Goal: Transaction & Acquisition: Purchase product/service

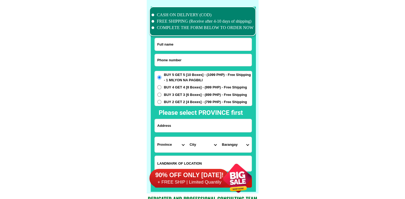
scroll to position [4134, 0]
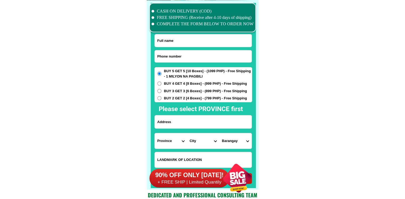
click at [195, 52] on input "Input phone_number" at bounding box center [203, 56] width 97 height 12
paste input "09532803666"
type input "09532803666"
click at [243, 31] on div at bounding box center [202, 17] width 106 height 29
click at [238, 36] on input "Input full_name" at bounding box center [203, 40] width 97 height 12
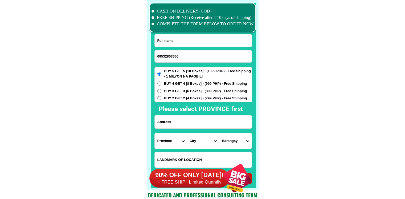
paste input "[PERSON_NAME]"
type input "[PERSON_NAME]"
click at [188, 122] on input "Input address" at bounding box center [203, 121] width 97 height 13
paste input "[PERSON_NAME] 59 gumamela extension colisiom [PERSON_NAME][GEOGRAPHIC_DATA]"
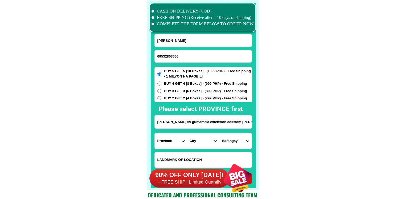
scroll to position [0, 41]
type input "[PERSON_NAME] 59 gumamela extension colisiom [PERSON_NAME][GEOGRAPHIC_DATA]"
drag, startPoint x: 301, startPoint y: 138, endPoint x: 105, endPoint y: 139, distance: 196.3
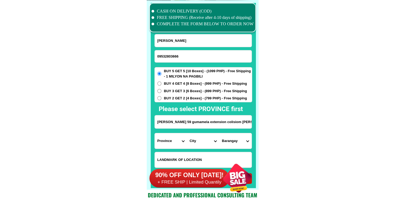
click at [174, 143] on select "Province [GEOGRAPHIC_DATA] [GEOGRAPHIC_DATA][PERSON_NAME][GEOGRAPHIC_DATA][GEOG…" at bounding box center [171, 140] width 32 height 15
select select "63_283"
click at [197, 144] on select "City [PERSON_NAME][GEOGRAPHIC_DATA][GEOGRAPHIC_DATA] [PERSON_NAME]-chiongbian […" at bounding box center [203, 140] width 32 height 15
select select "63_2838776"
click at [171, 143] on select "Province [GEOGRAPHIC_DATA] [GEOGRAPHIC_DATA][PERSON_NAME][GEOGRAPHIC_DATA][GEOG…" at bounding box center [171, 140] width 32 height 15
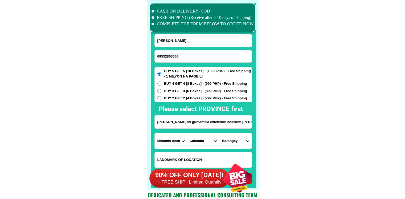
select select "63_386"
click at [199, 141] on select "City Alubijid [GEOGRAPHIC_DATA][PERSON_NAME][GEOGRAPHIC_DATA][GEOGRAPHIC_DATA] …" at bounding box center [203, 140] width 32 height 15
select select "63_386807"
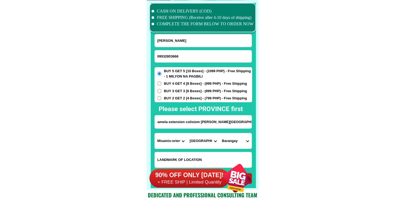
drag, startPoint x: 216, startPoint y: 121, endPoint x: 271, endPoint y: 123, distance: 54.3
click at [228, 140] on select "Barangay Agusan Baikingon [GEOGRAPHIC_DATA] Balulang Barangay 1 (pob.) Barangay…" at bounding box center [235, 140] width 32 height 15
select select "63_3868074549"
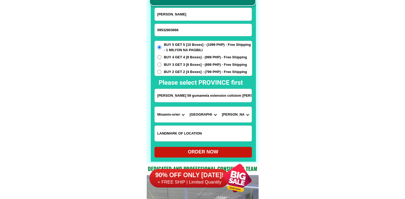
scroll to position [4161, 0]
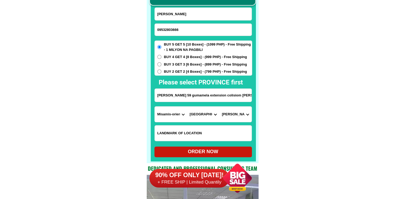
click at [204, 56] on span "BUY 4 GET 4 [8 Boxes] - (999 PHP) - Free Shipping" at bounding box center [205, 56] width 83 height 5
click at [161, 56] on input "BUY 4 GET 4 [8 Boxes] - (999 PHP) - Free Shipping" at bounding box center [159, 57] width 4 height 4
radio input "true"
click at [205, 62] on span "BUY 3 GET 3 [6 Boxes] - (899 PHP) - Free Shipping" at bounding box center [205, 64] width 83 height 5
click at [161, 62] on input "BUY 3 GET 3 [6 Boxes] - (899 PHP) - Free Shipping" at bounding box center [159, 64] width 4 height 4
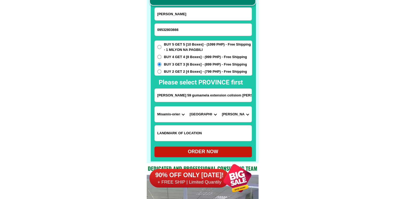
click at [193, 153] on div "ORDER NOW" at bounding box center [202, 151] width 97 height 7
radio input "true"
